Goal: Communication & Community: Answer question/provide support

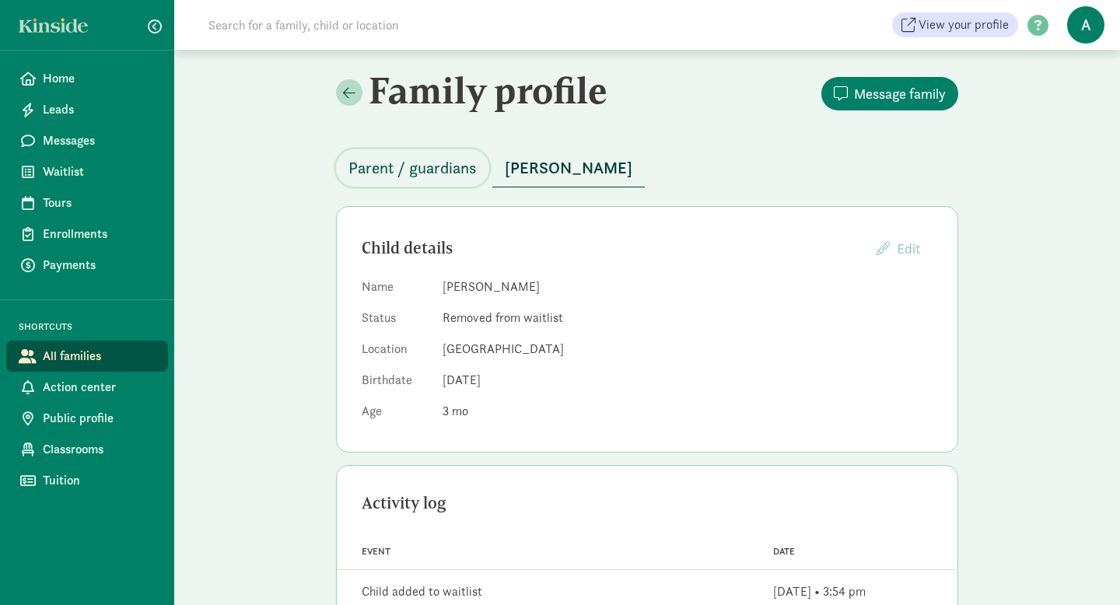
click at [424, 168] on span "Parent / guardians" at bounding box center [412, 167] width 128 height 25
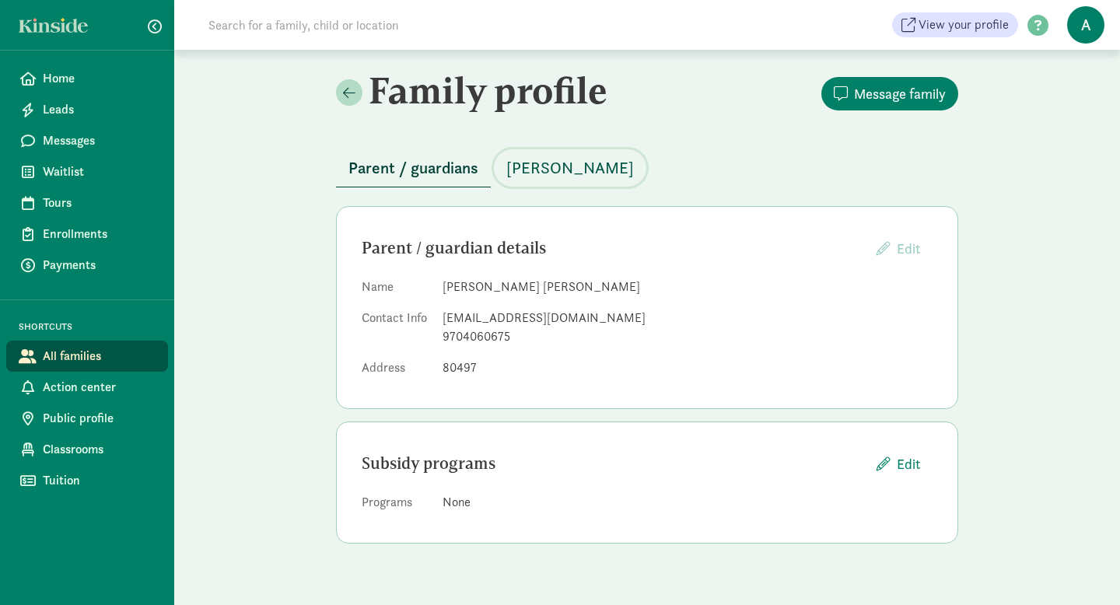
click at [542, 176] on span "[PERSON_NAME]" at bounding box center [570, 167] width 128 height 25
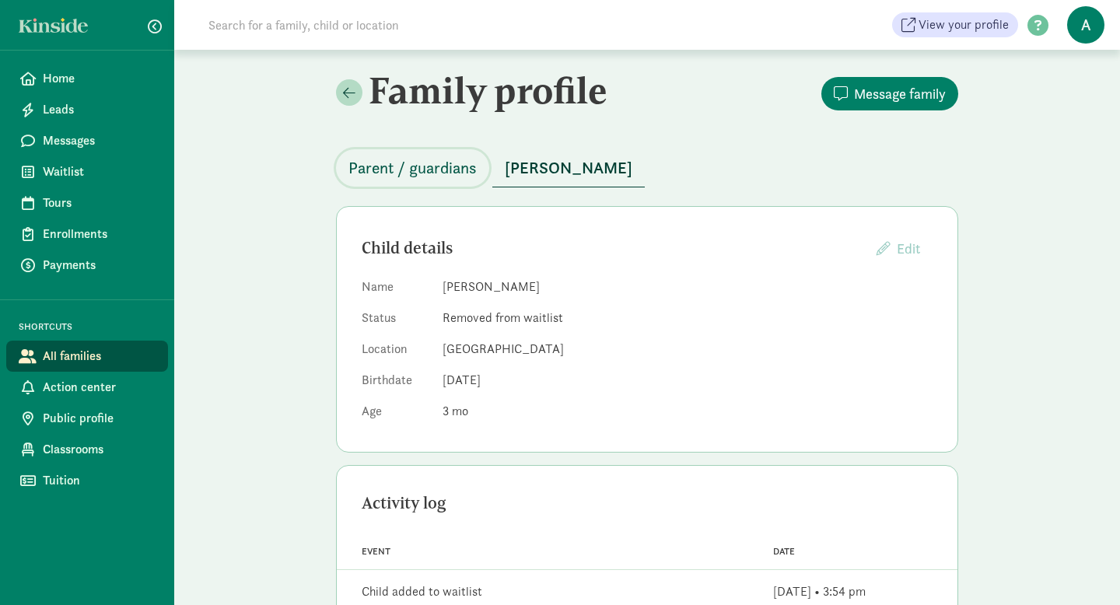
click at [435, 180] on button "Parent / guardians" at bounding box center [412, 167] width 153 height 37
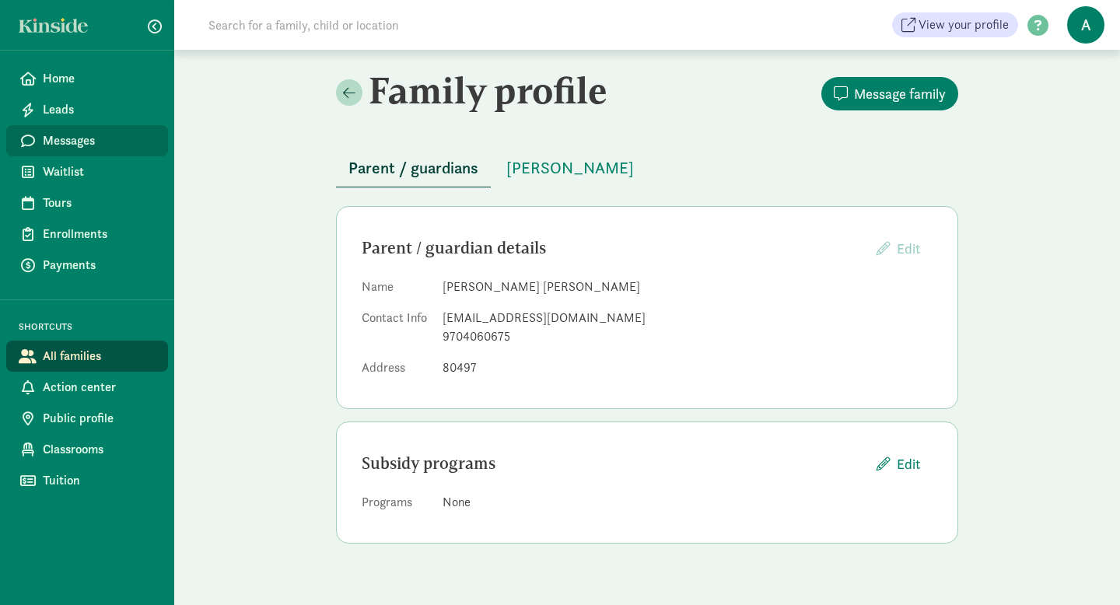
click at [114, 138] on span "Messages" at bounding box center [99, 140] width 113 height 19
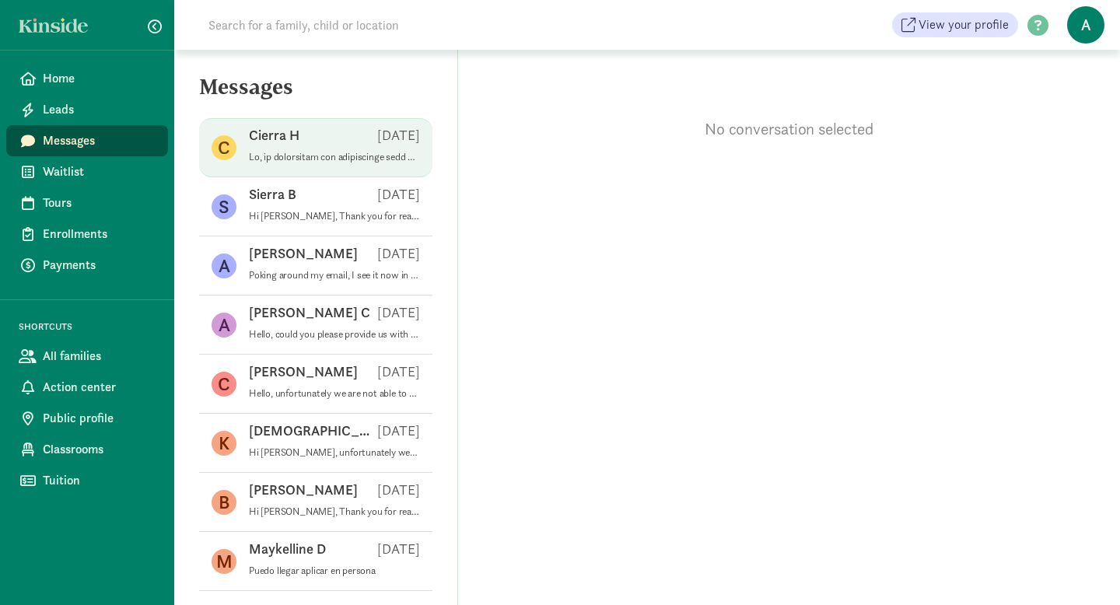
click at [374, 162] on p at bounding box center [334, 157] width 171 height 12
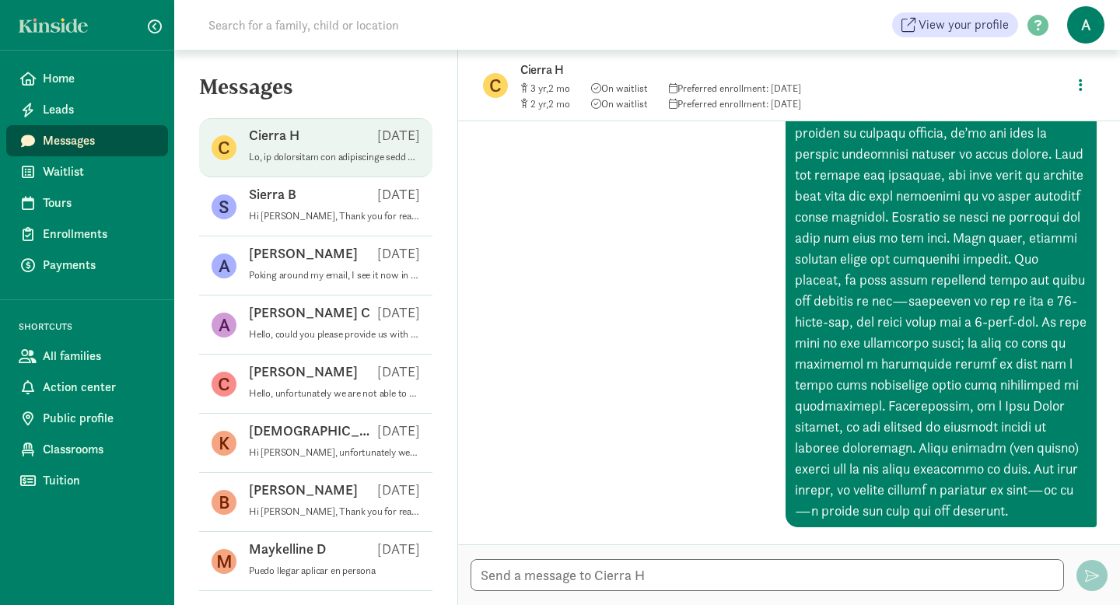
scroll to position [1134, 0]
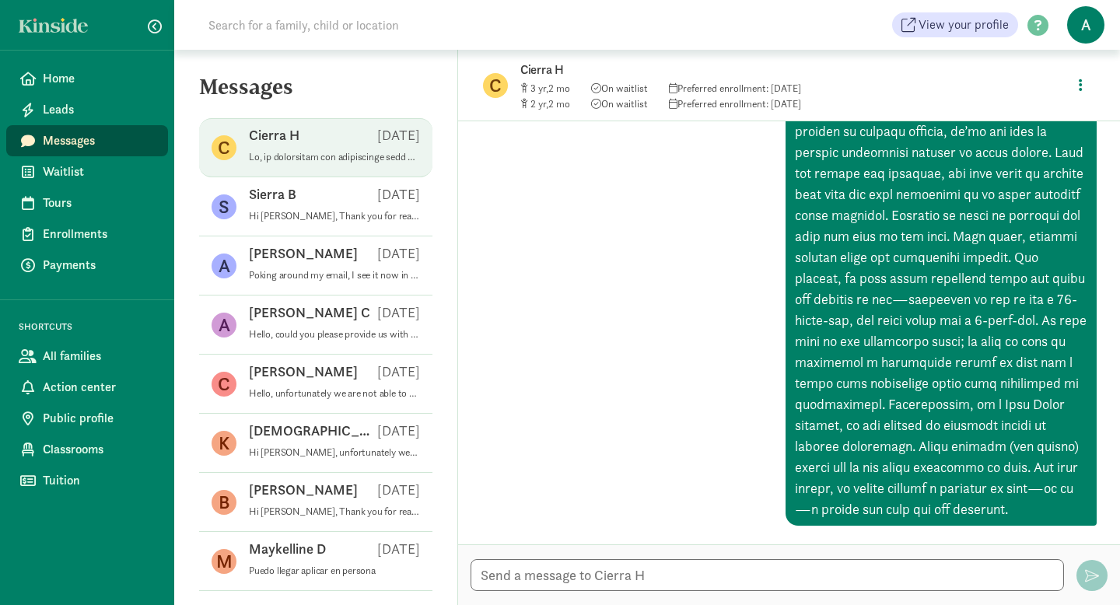
click at [351, 153] on p at bounding box center [334, 157] width 171 height 12
click at [1074, 84] on button "button" at bounding box center [1080, 84] width 29 height 33
click at [1038, 122] on link "View family page" at bounding box center [1047, 121] width 112 height 19
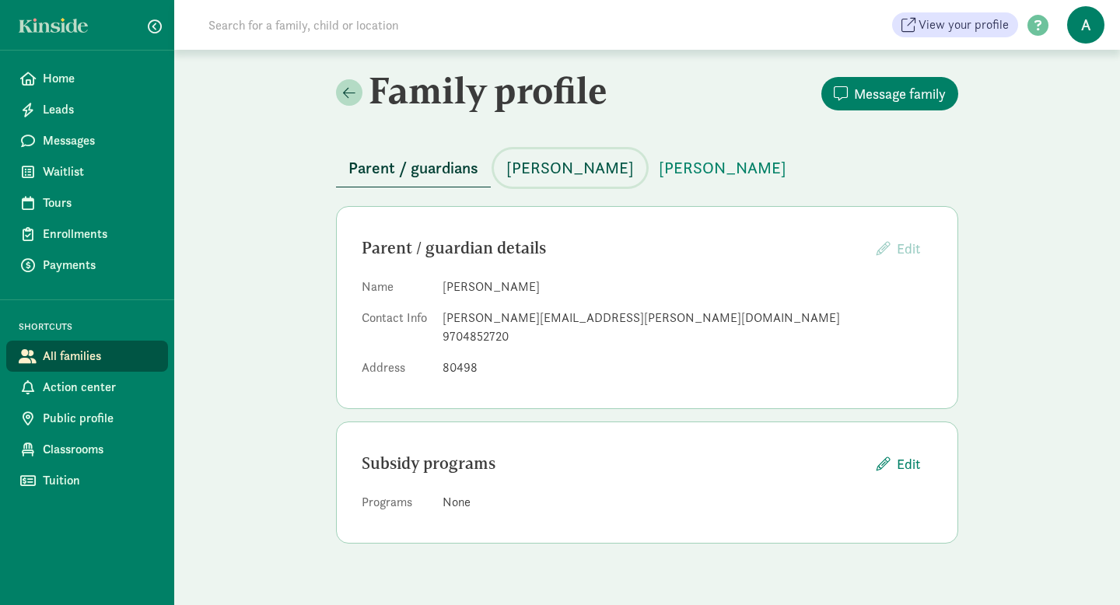
click at [575, 161] on span "Ariadne Haig-Sadler" at bounding box center [570, 167] width 128 height 25
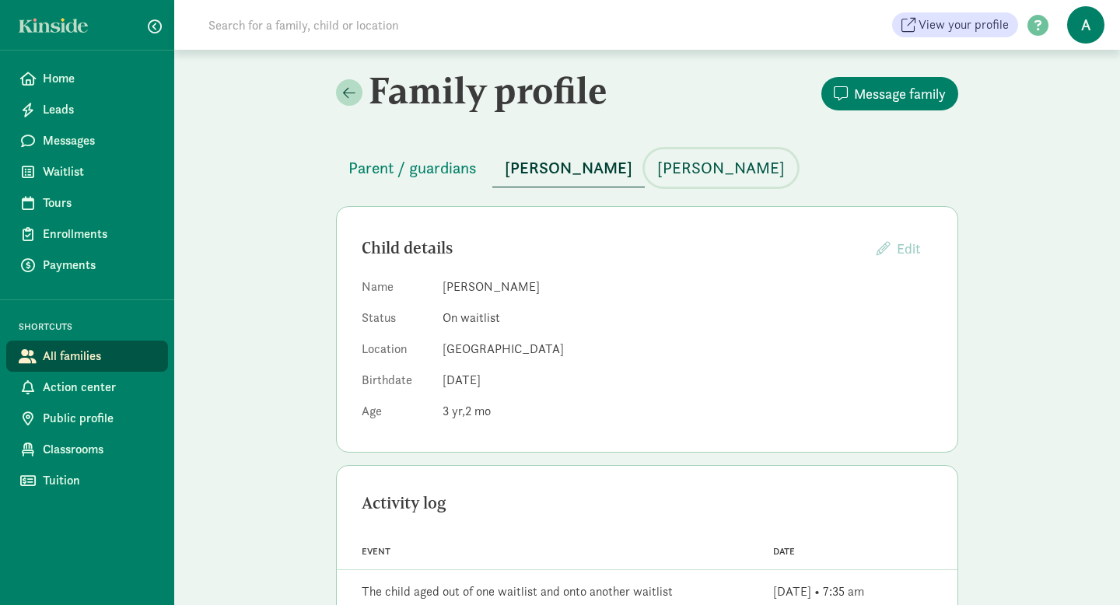
click at [748, 162] on span "Alexander Haig-Sadler" at bounding box center [721, 167] width 128 height 25
click at [414, 170] on span "Parent / guardians" at bounding box center [412, 167] width 128 height 25
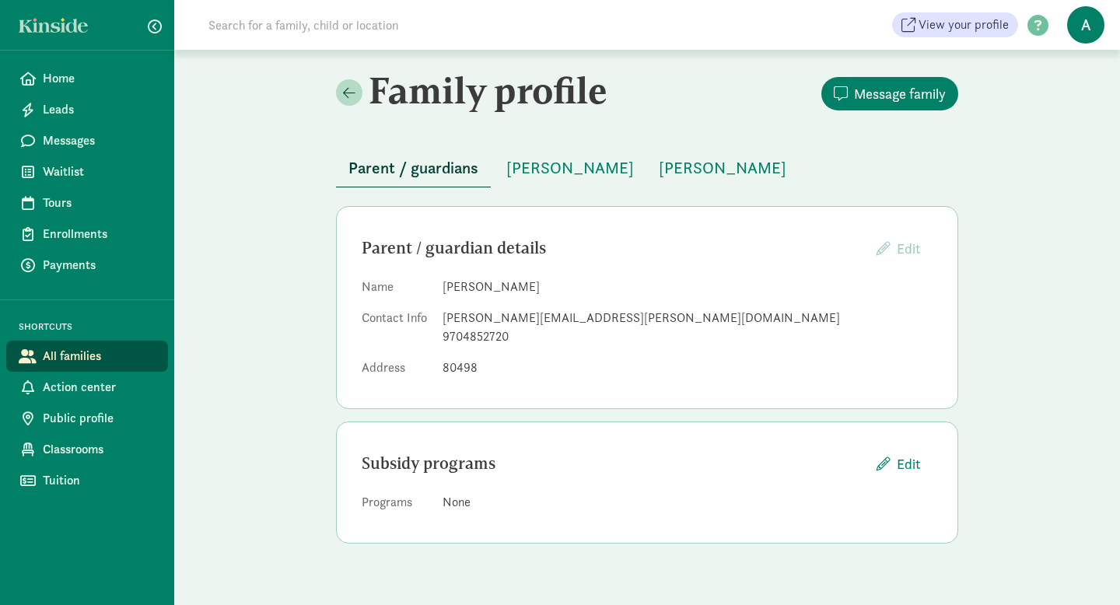
click at [96, 355] on span "All families" at bounding box center [99, 356] width 113 height 19
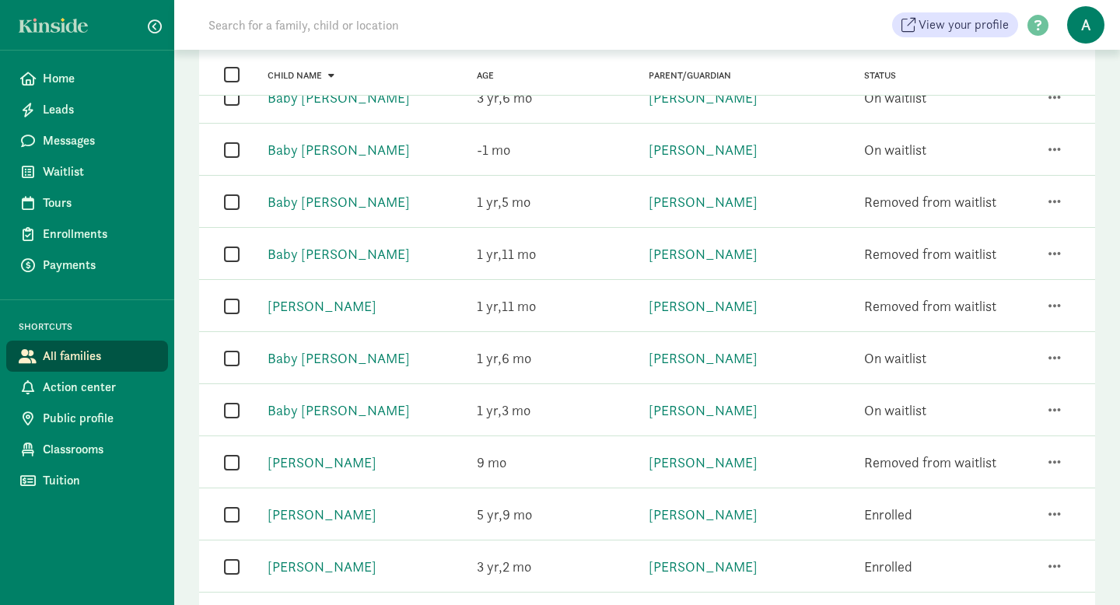
scroll to position [192, 0]
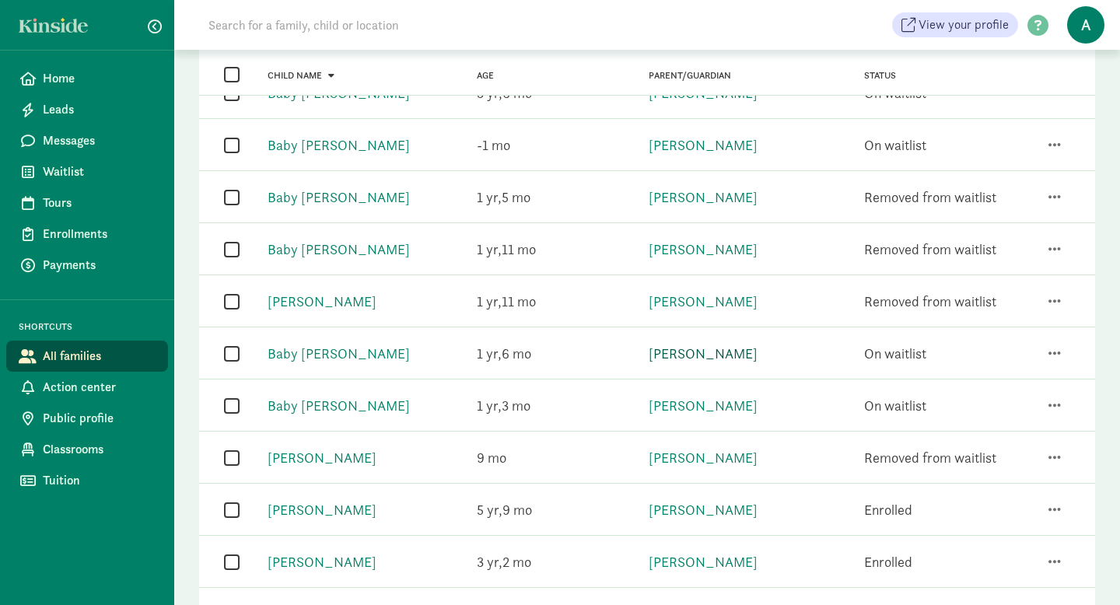
click at [746, 355] on link "Kristen Greenwald" at bounding box center [702, 353] width 109 height 18
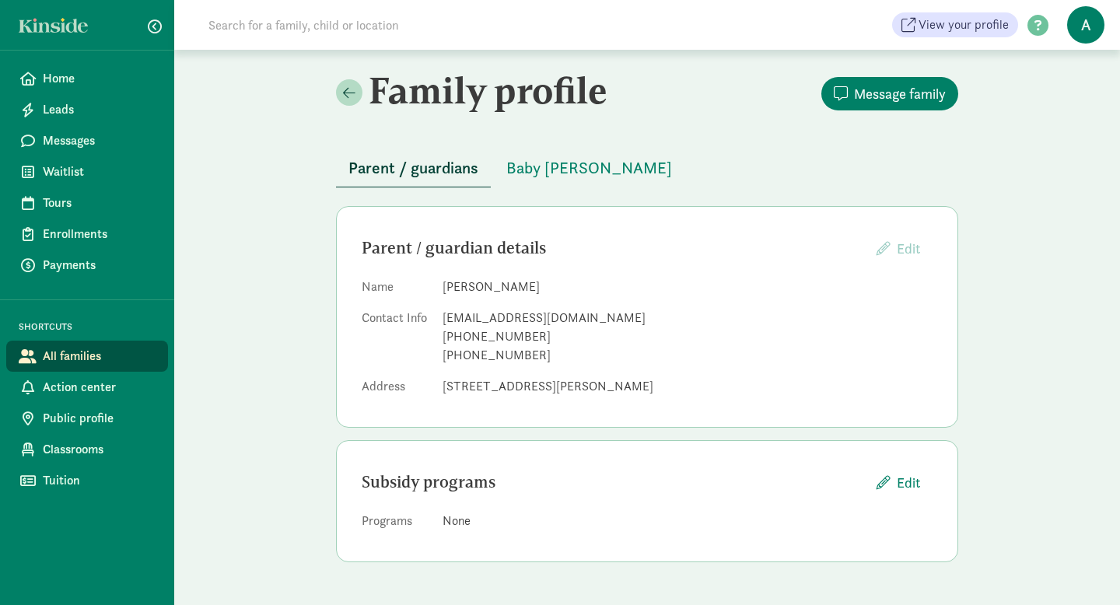
click at [88, 350] on span "All families" at bounding box center [99, 356] width 113 height 19
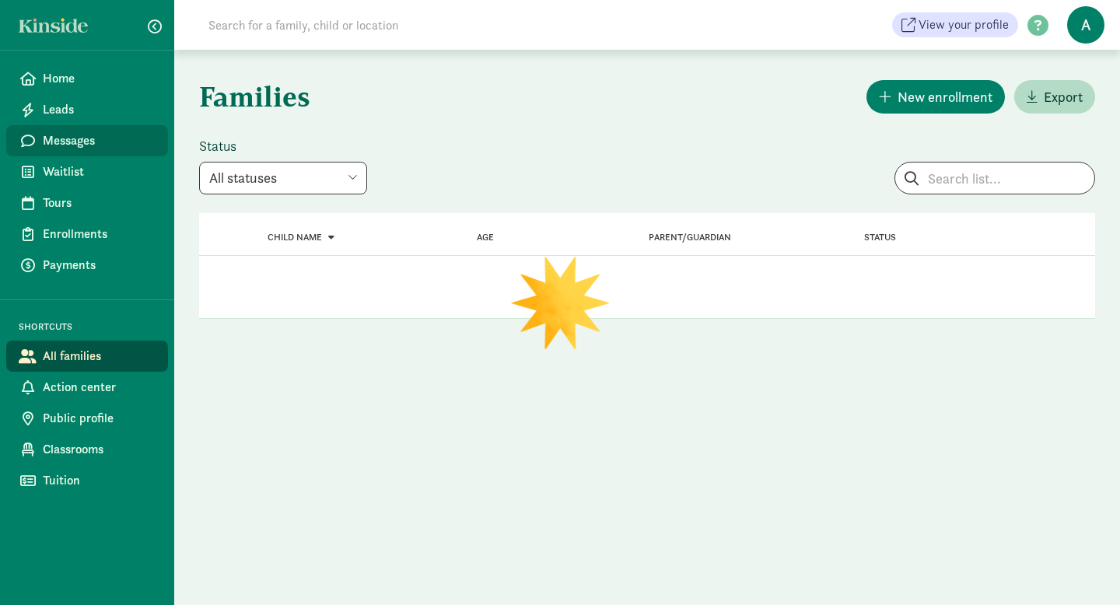
click at [115, 151] on link "Messages" at bounding box center [87, 140] width 162 height 31
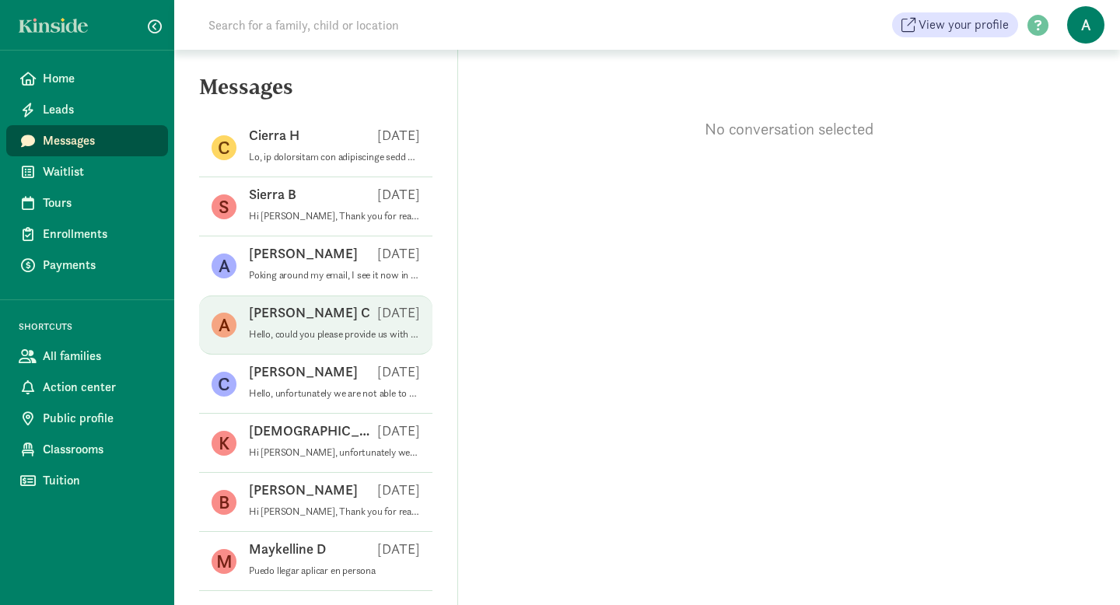
click at [335, 328] on p "Hello, could you please provide us with your address for our waitlist? This hel…" at bounding box center [334, 334] width 171 height 12
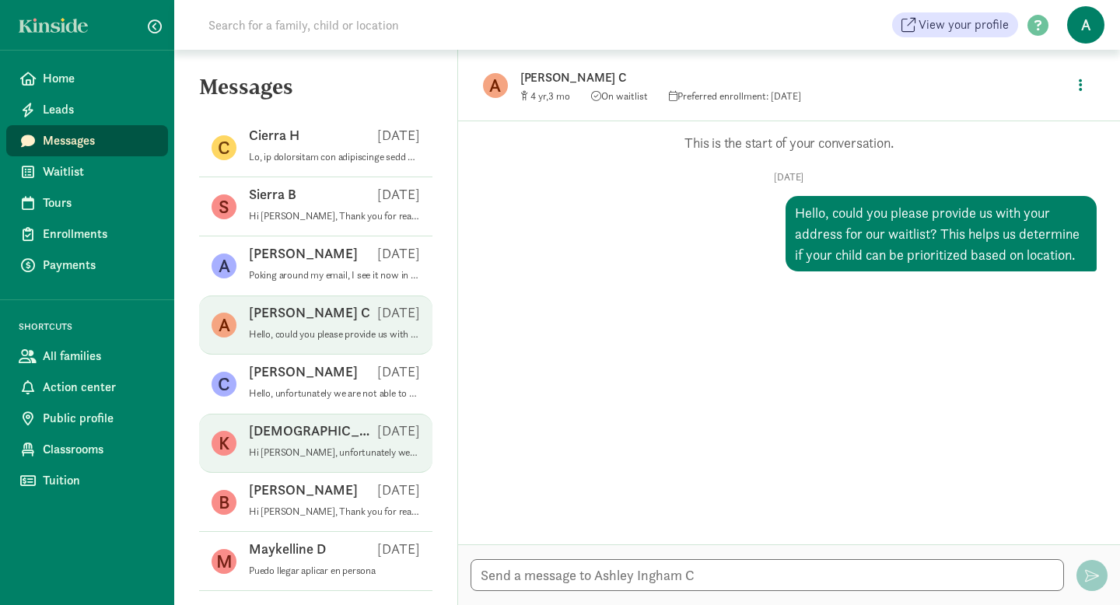
click at [330, 441] on div "[DEMOGRAPHIC_DATA][PERSON_NAME] [DATE]" at bounding box center [334, 433] width 171 height 25
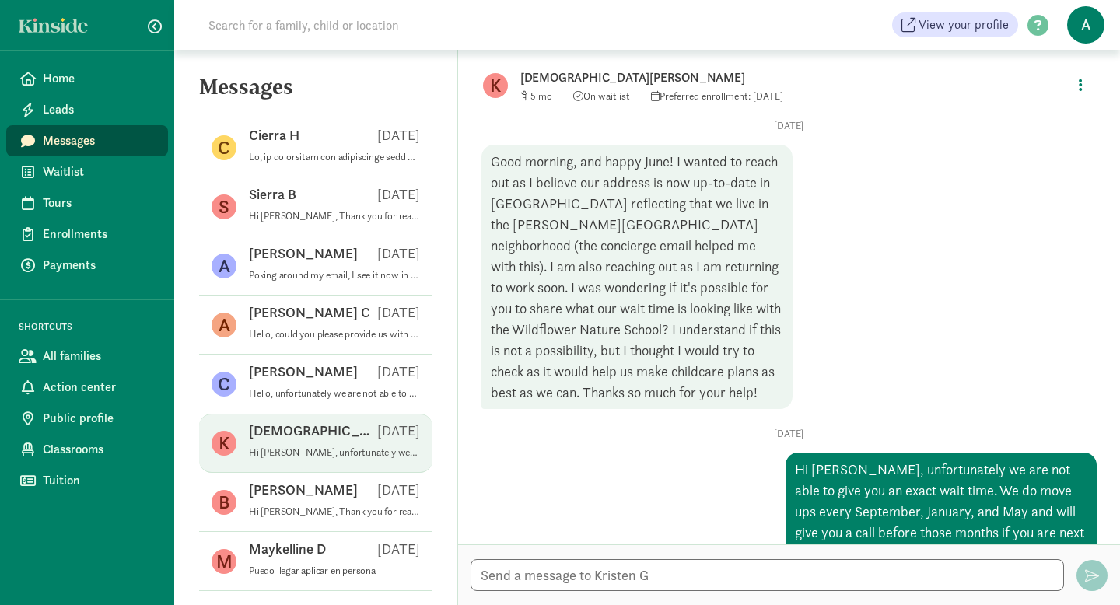
scroll to position [1320, 0]
